Goal: Find specific page/section: Find specific page/section

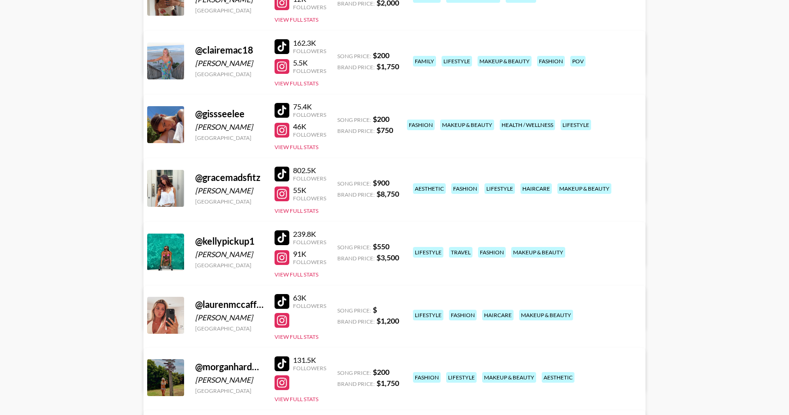
scroll to position [127, 0]
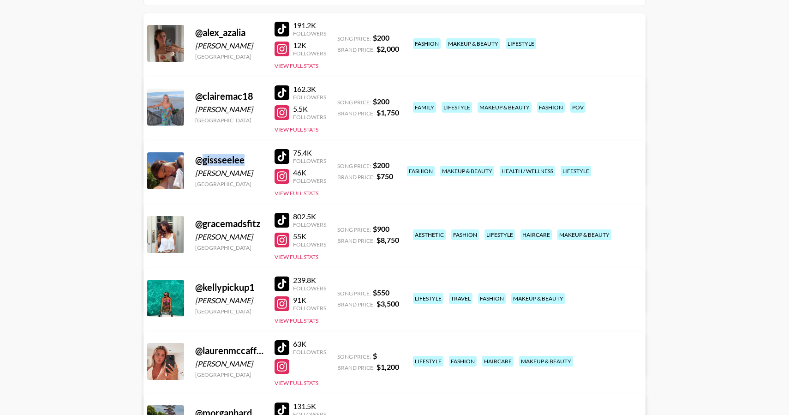
drag, startPoint x: 249, startPoint y: 162, endPoint x: 204, endPoint y: 162, distance: 45.2
click at [204, 162] on div "@ gissseelee" at bounding box center [229, 160] width 68 height 12
copy div "gissseelee"
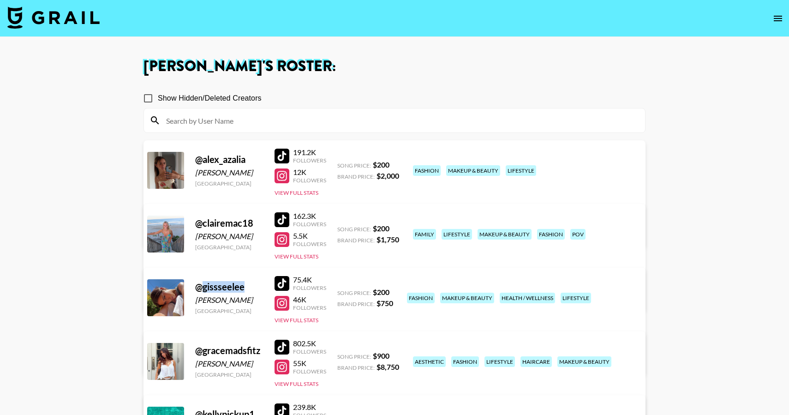
click at [74, 25] on img at bounding box center [53, 17] width 92 height 22
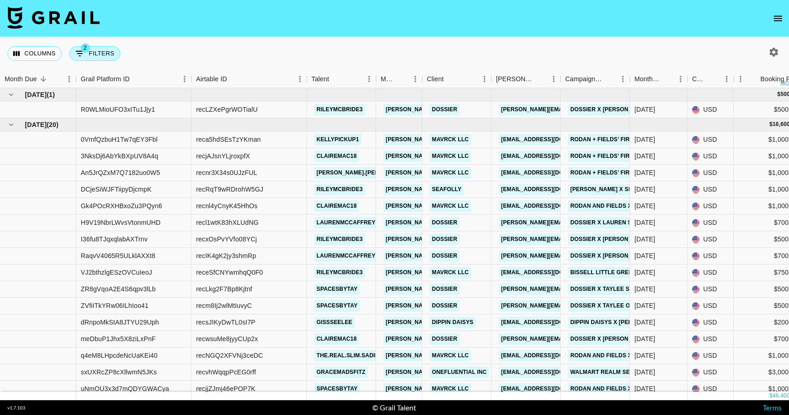
click at [85, 54] on button "2 Filters" at bounding box center [94, 53] width 51 height 15
select select "status"
select select "not"
select select "cancelled"
select select "status"
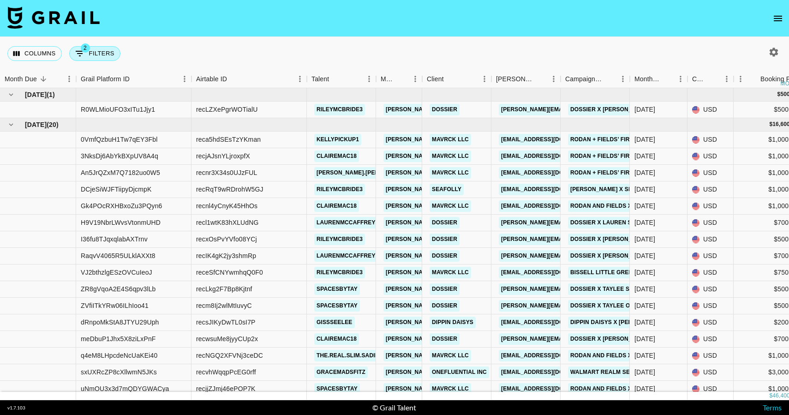
select select "not"
select select "declined"
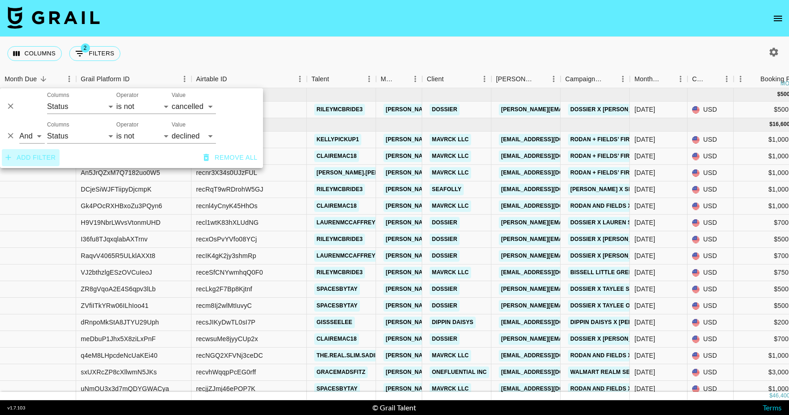
click at [39, 155] on button "Add filter" at bounding box center [31, 157] width 58 height 17
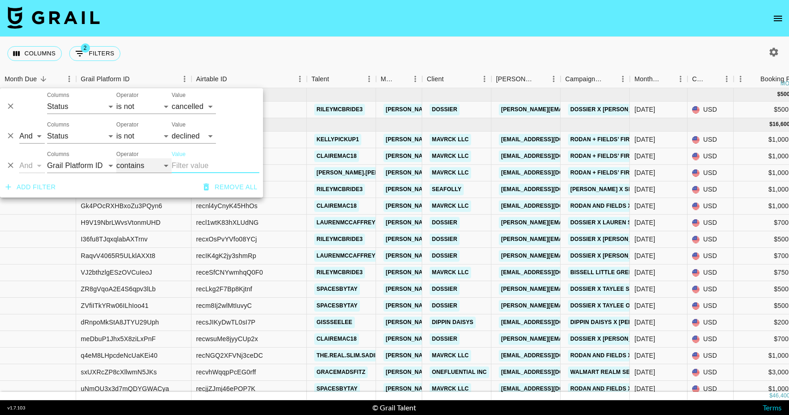
click at [140, 168] on select "contains equals starts with ends with is empty is not empty is any of" at bounding box center [143, 165] width 55 height 15
click at [190, 164] on input "Value" at bounding box center [216, 165] width 88 height 15
click at [97, 160] on select "Grail Platform ID Airtable ID Talent Manager Client [PERSON_NAME] Campaign (Typ…" at bounding box center [81, 165] width 69 height 15
select select "talentName"
click at [47, 158] on select "Grail Platform ID Airtable ID Talent Manager Client [PERSON_NAME] Campaign (Typ…" at bounding box center [81, 165] width 69 height 15
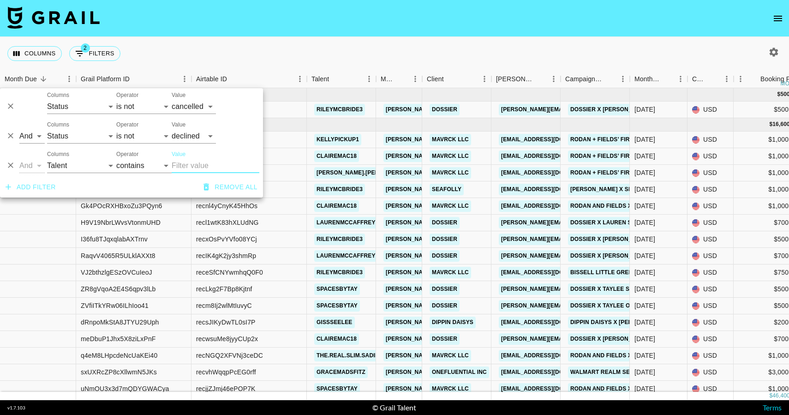
click at [181, 163] on input "Value" at bounding box center [216, 165] width 88 height 15
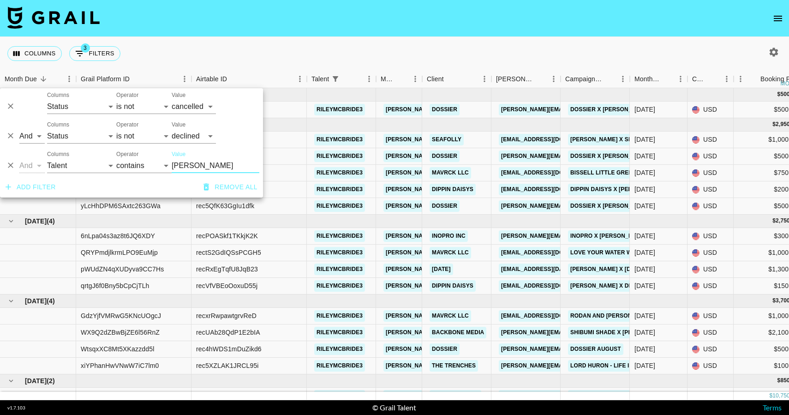
type input "[PERSON_NAME]"
click at [317, 44] on div "Columns 3 Filters + Booking" at bounding box center [394, 53] width 789 height 33
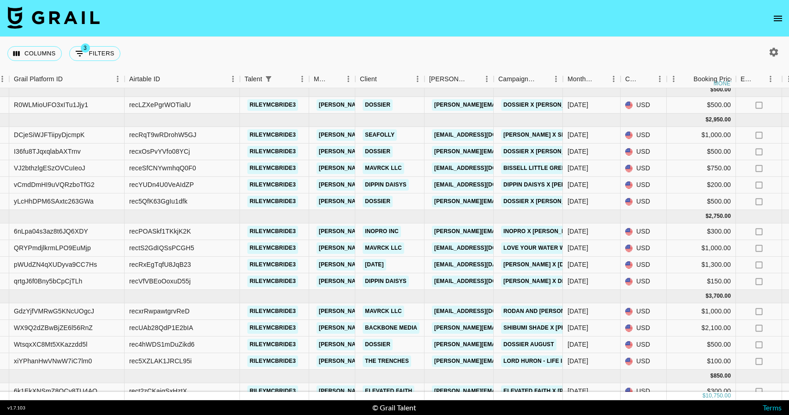
scroll to position [0, 67]
